Goal: Information Seeking & Learning: Learn about a topic

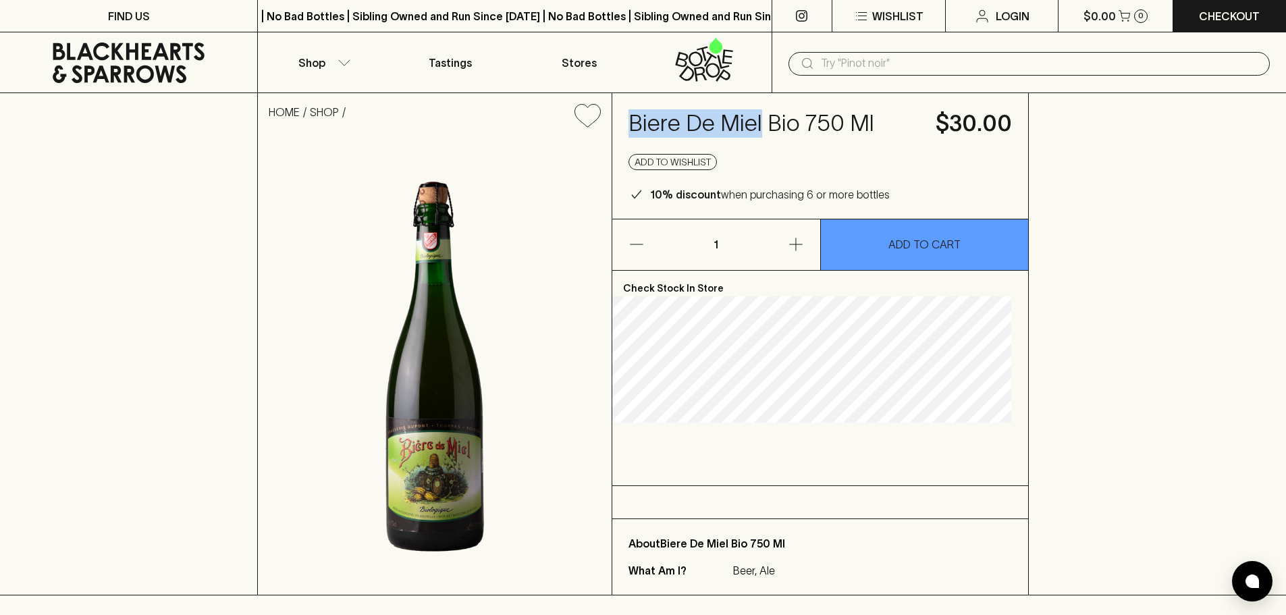
drag, startPoint x: 651, startPoint y: 128, endPoint x: 777, endPoint y: 130, distance: 126.9
click at [777, 130] on div "Biere De Miel Bio 750 Ml $30.00 Add to wishlist 10% discount when purchasing 6 …" at bounding box center [820, 156] width 416 height 126
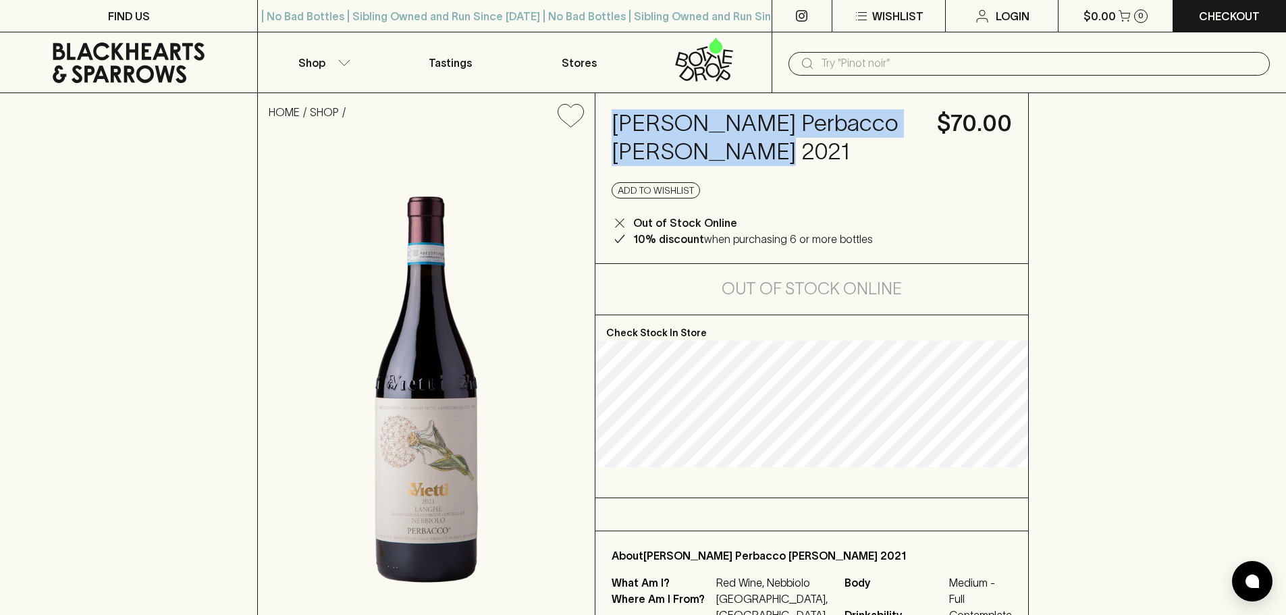
drag, startPoint x: 617, startPoint y: 117, endPoint x: 816, endPoint y: 142, distance: 200.0
click at [816, 142] on h4 "[PERSON_NAME] Perbacco [PERSON_NAME] 2021" at bounding box center [765, 137] width 309 height 57
copy h4 "[PERSON_NAME] Perbacco [PERSON_NAME] 2021"
